Goal: Task Accomplishment & Management: Use online tool/utility

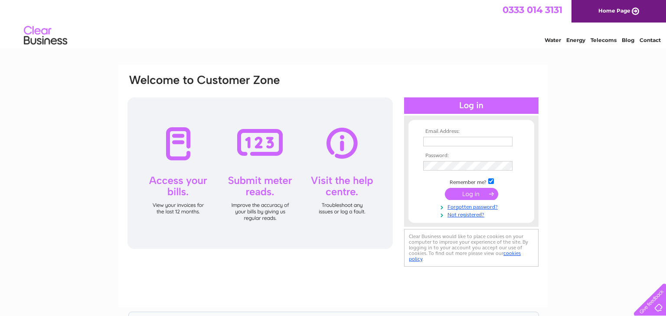
type input "i.bowen662@btinternet.com"
click at [472, 193] on input "submit" at bounding box center [471, 194] width 53 height 12
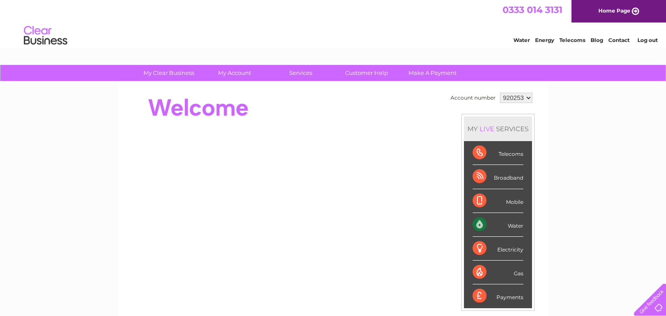
click at [476, 225] on div "Water" at bounding box center [498, 225] width 51 height 24
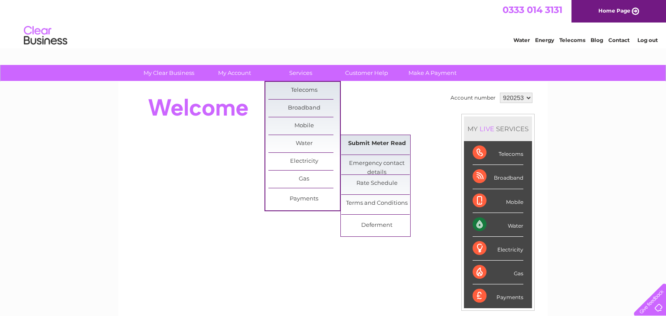
click at [375, 146] on link "Submit Meter Read" at bounding box center [377, 143] width 72 height 17
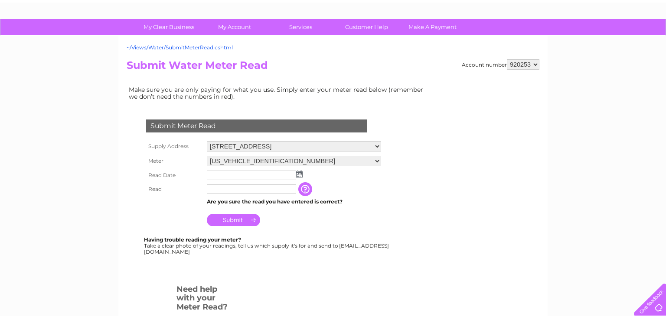
scroll to position [51, 0]
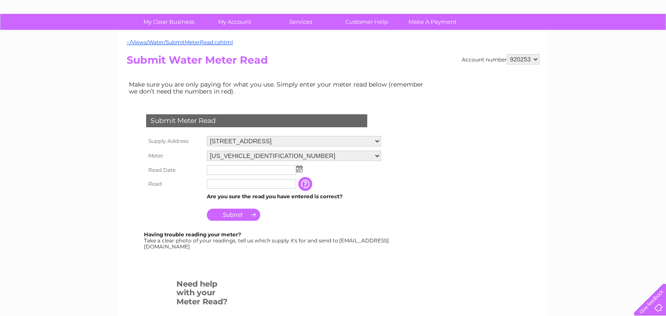
click at [298, 170] on img at bounding box center [299, 169] width 7 height 7
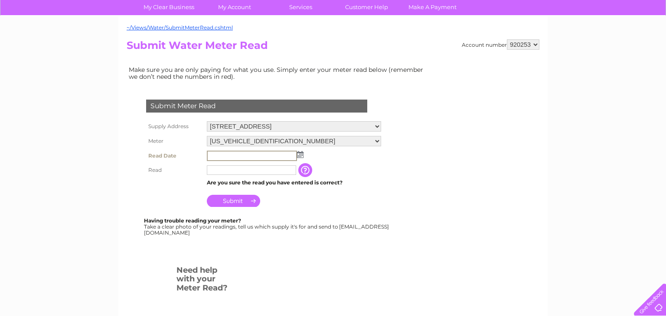
scroll to position [56, 0]
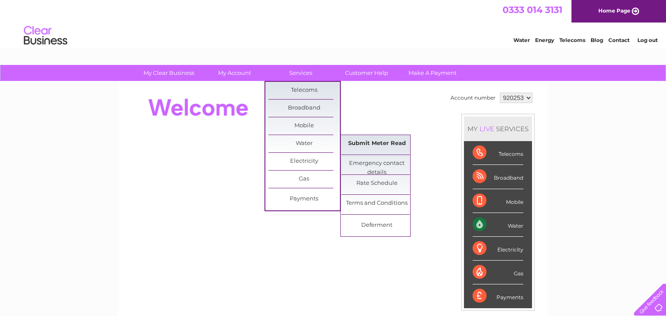
click at [362, 145] on link "Submit Meter Read" at bounding box center [377, 143] width 72 height 17
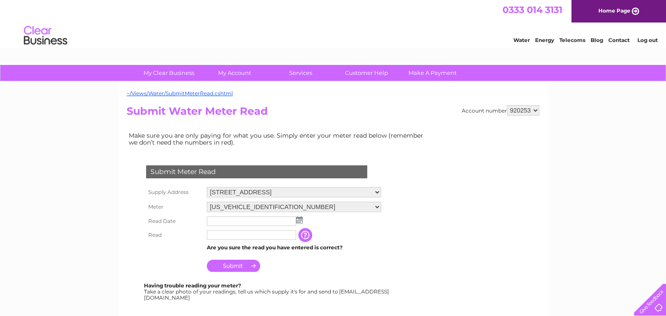
click at [302, 218] on img at bounding box center [299, 220] width 7 height 7
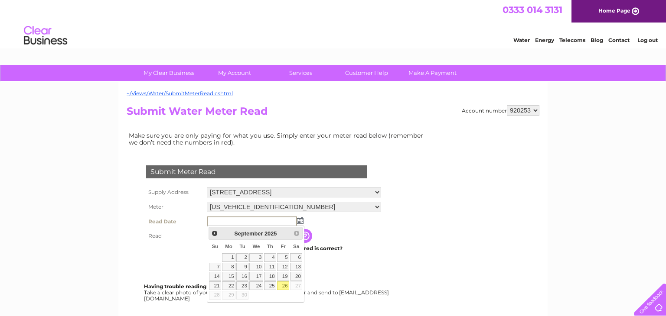
click at [282, 287] on link "26" at bounding box center [283, 286] width 12 height 9
type input "2025/09/26"
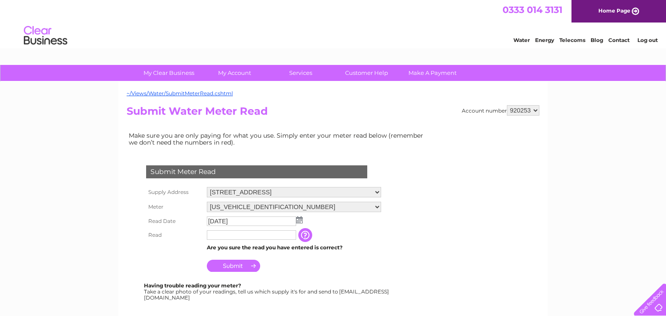
click at [269, 236] on input "text" at bounding box center [251, 236] width 89 height 10
type input "02007"
click at [234, 271] on input "Submit" at bounding box center [233, 267] width 53 height 12
